Goal: Transaction & Acquisition: Purchase product/service

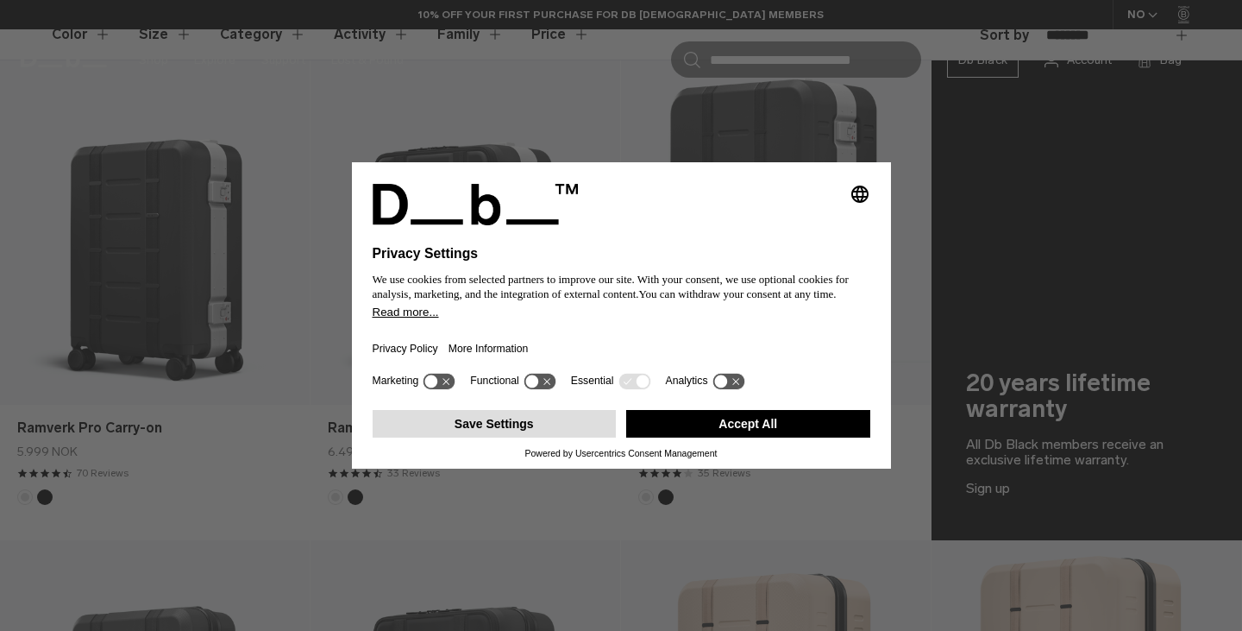
click at [531, 423] on button "Save Settings" at bounding box center [495, 424] width 244 height 28
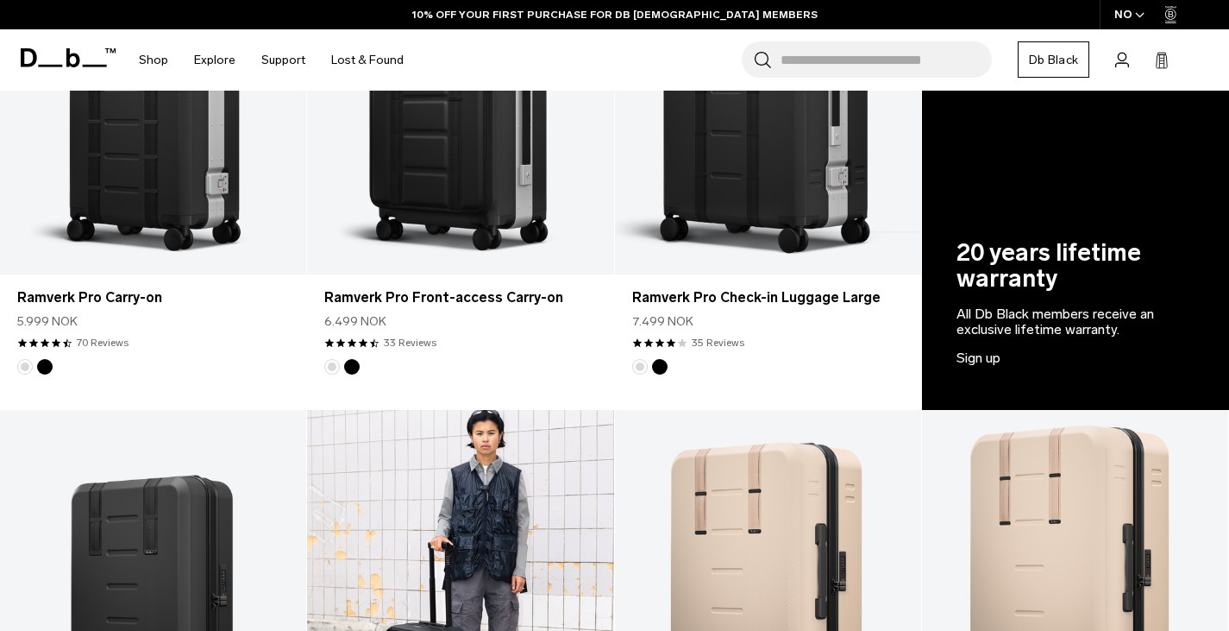
scroll to position [517, 0]
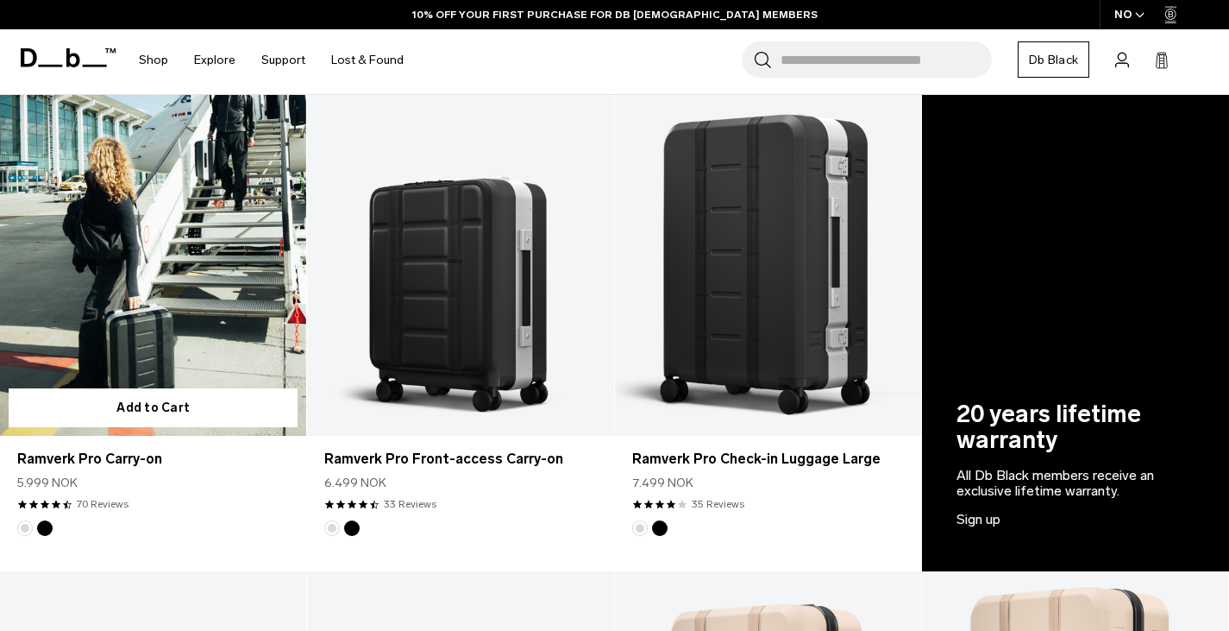
click at [242, 274] on link "Ramverk Pro Carry-on" at bounding box center [153, 265] width 306 height 341
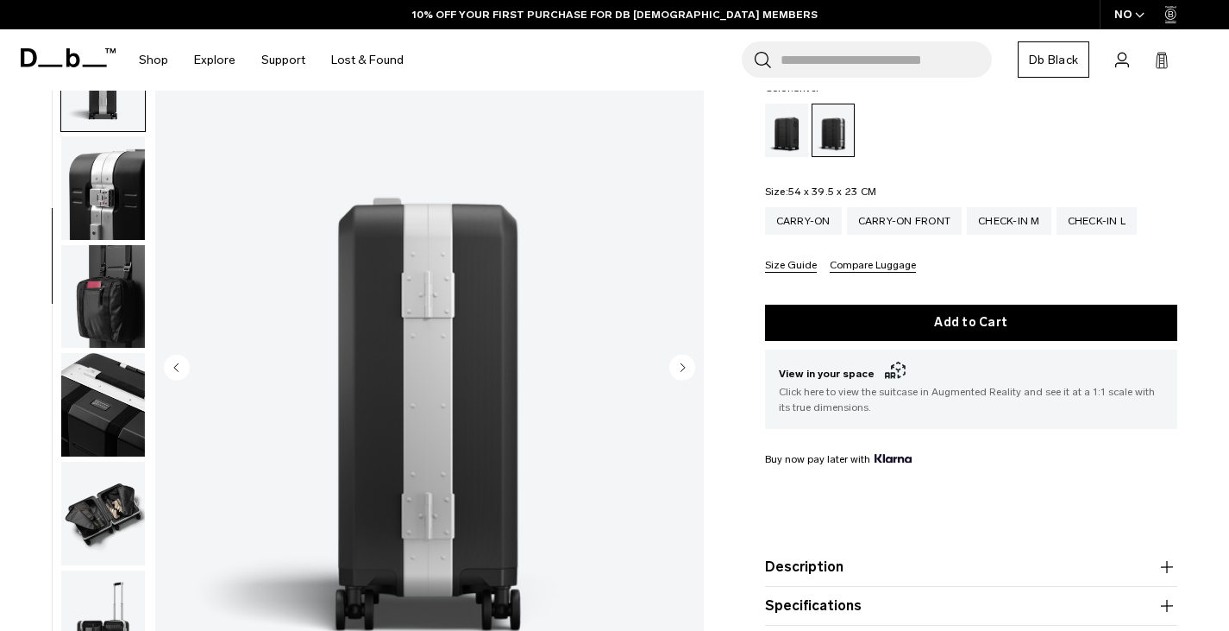
scroll to position [207, 0]
click at [108, 317] on img "button" at bounding box center [103, 297] width 84 height 104
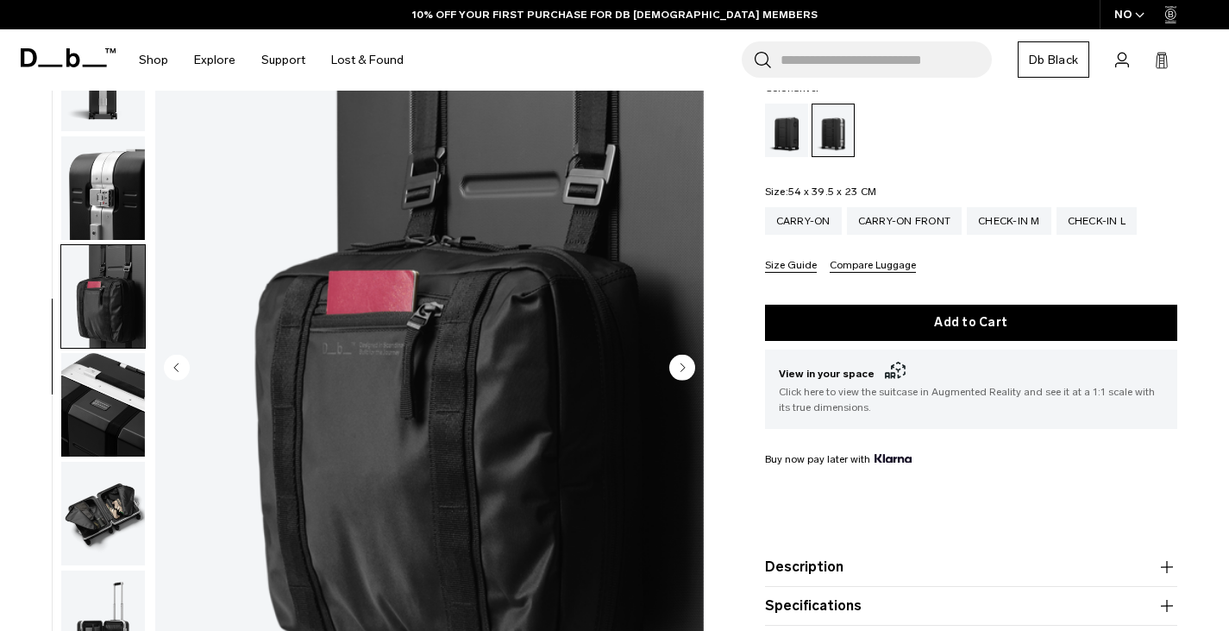
click at [108, 462] on img "button" at bounding box center [103, 514] width 84 height 104
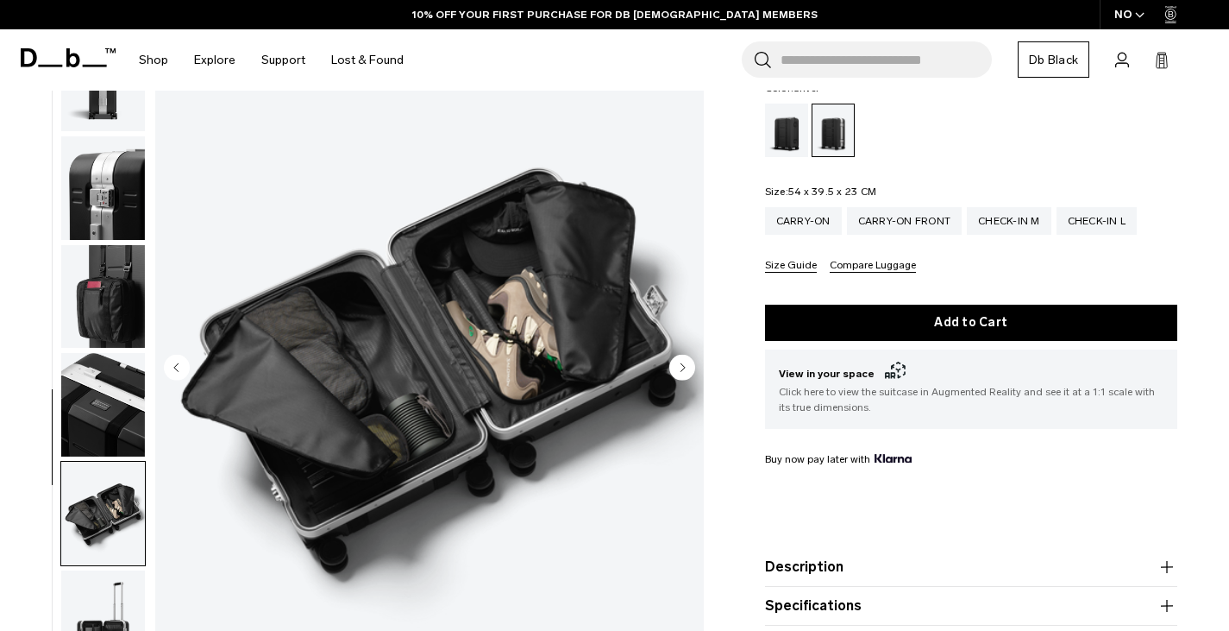
scroll to position [651, 0]
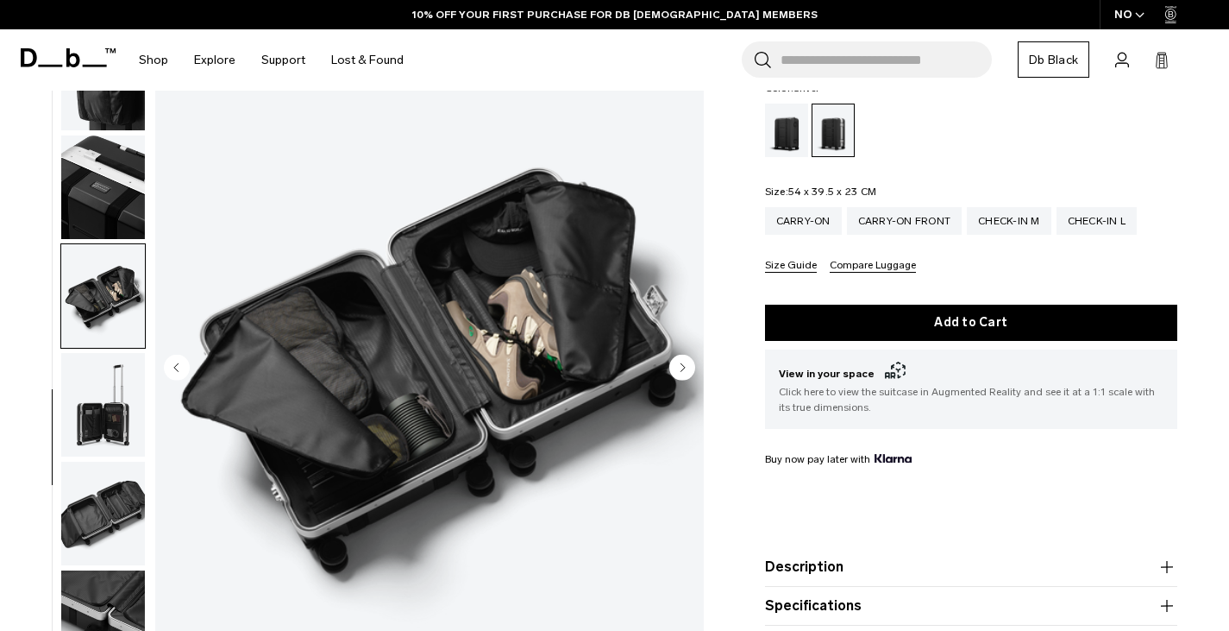
click at [108, 462] on img "button" at bounding box center [103, 514] width 84 height 104
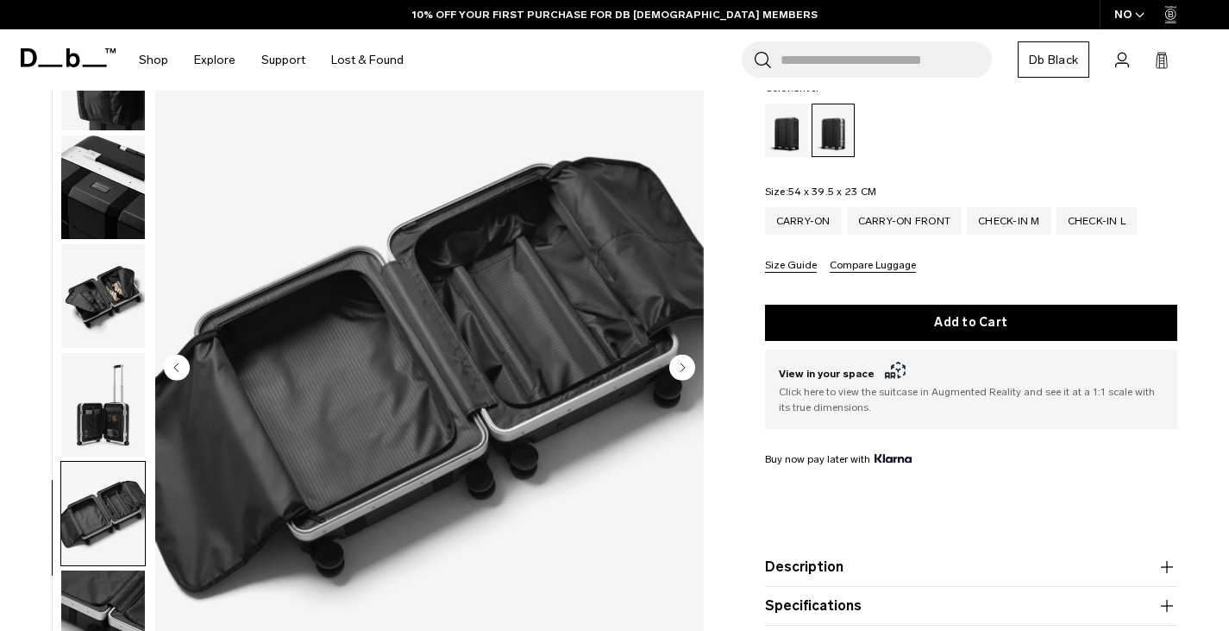
scroll to position [831, 0]
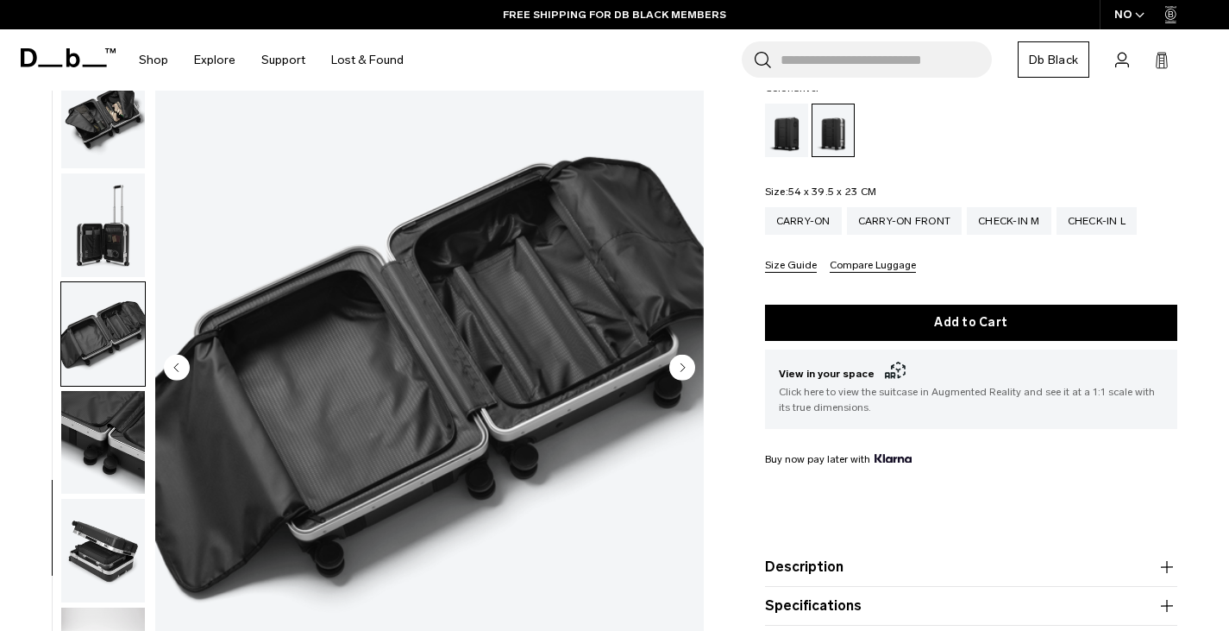
click at [108, 317] on img "button" at bounding box center [103, 334] width 84 height 104
